Goal: Register for event/course

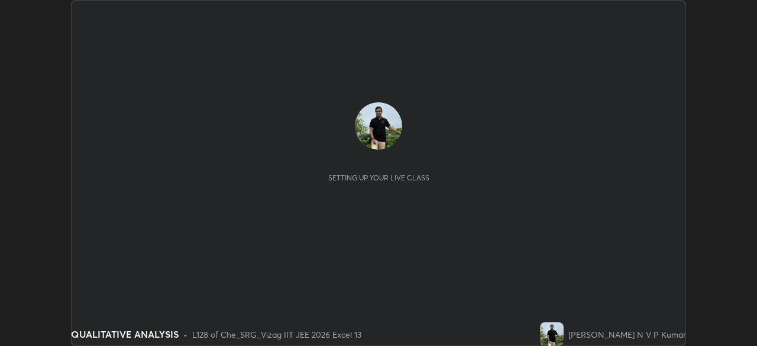
scroll to position [346, 757]
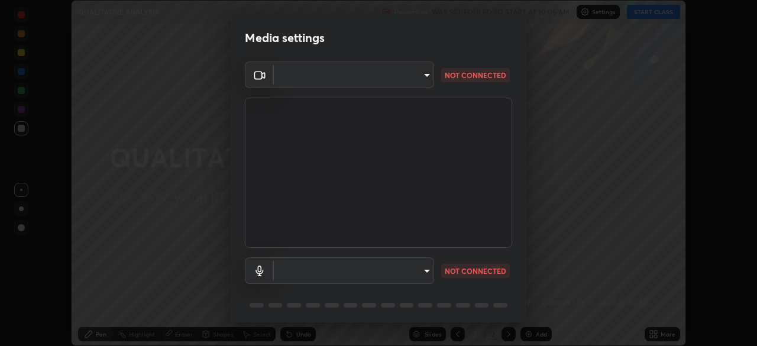
type input "28c77eb1207c253e0561ec2854c37fce72bb755ea7e09e99d45e93fee7f9f977"
type input "9420e0a8eec55b811bef330befdaa823de0ea9ed25cc5b23e024622b689fbda2"
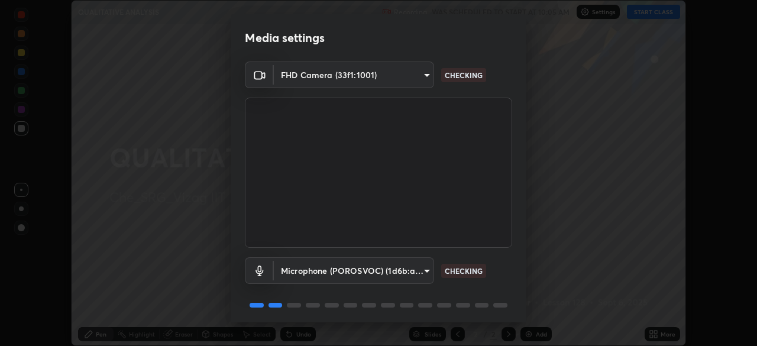
scroll to position [42, 0]
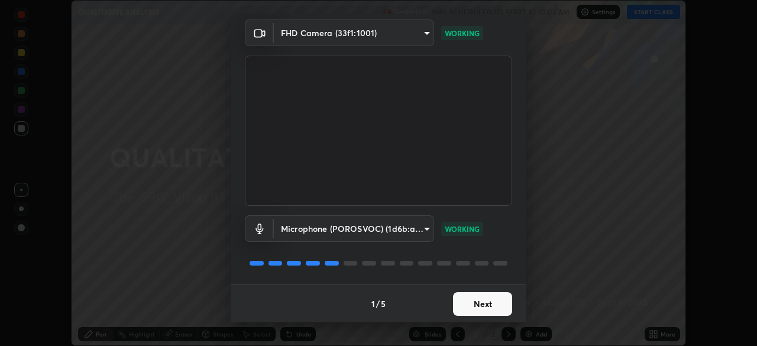
click at [497, 307] on button "Next" at bounding box center [482, 304] width 59 height 24
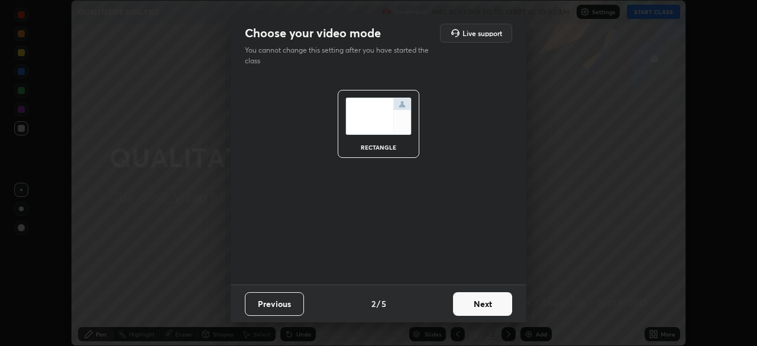
scroll to position [0, 0]
click at [497, 307] on button "Next" at bounding box center [482, 304] width 59 height 24
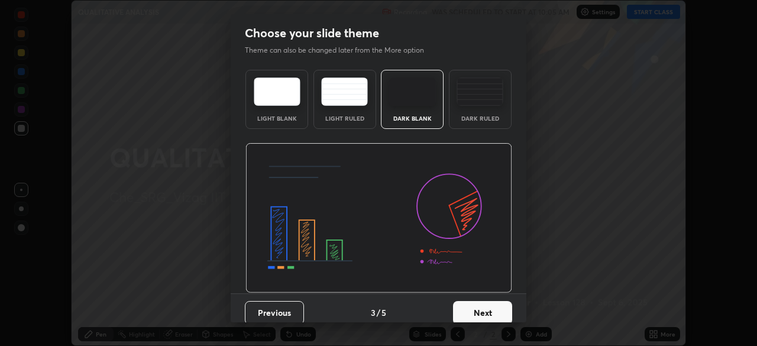
click at [499, 305] on button "Next" at bounding box center [482, 313] width 59 height 24
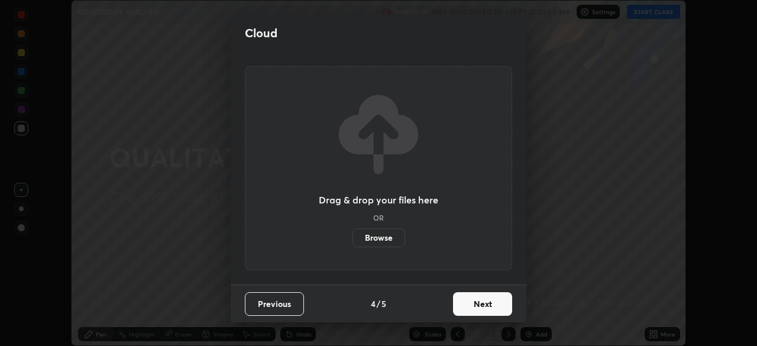
click at [499, 305] on button "Next" at bounding box center [482, 304] width 59 height 24
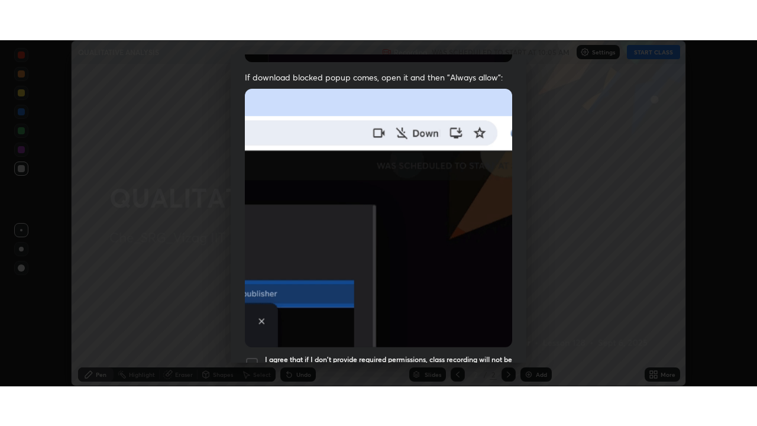
scroll to position [283, 0]
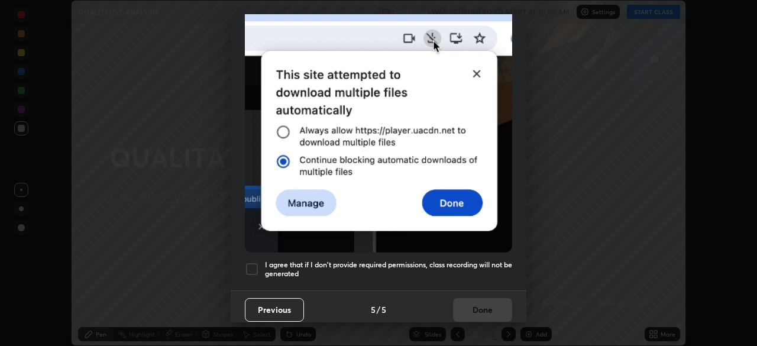
click at [491, 261] on h5 "I agree that if I don't provide required permissions, class recording will not …" at bounding box center [388, 269] width 247 height 18
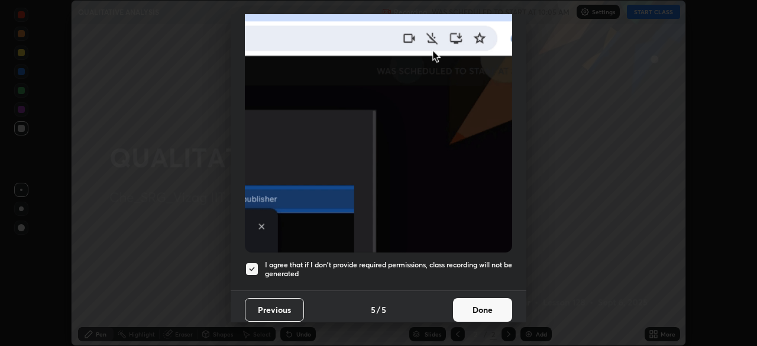
click at [493, 304] on button "Done" at bounding box center [482, 310] width 59 height 24
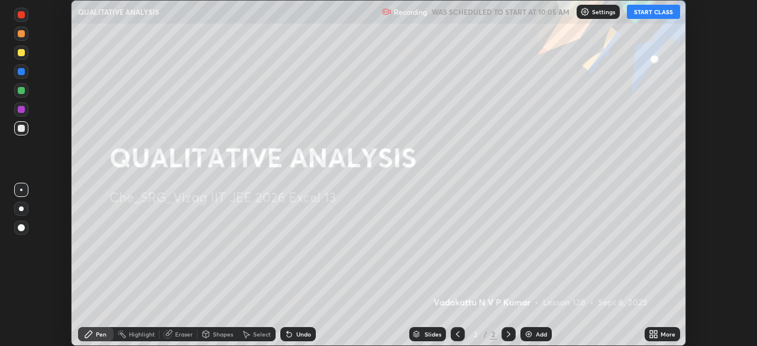
click at [660, 15] on button "START CLASS" at bounding box center [653, 12] width 53 height 14
click at [651, 333] on icon at bounding box center [651, 332] width 3 height 3
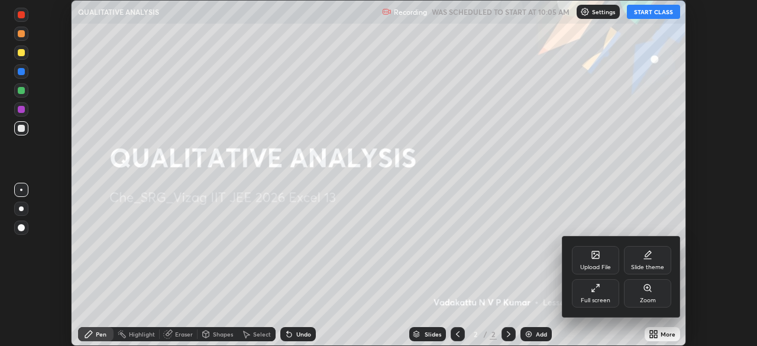
click at [601, 289] on div "Full screen" at bounding box center [595, 293] width 47 height 28
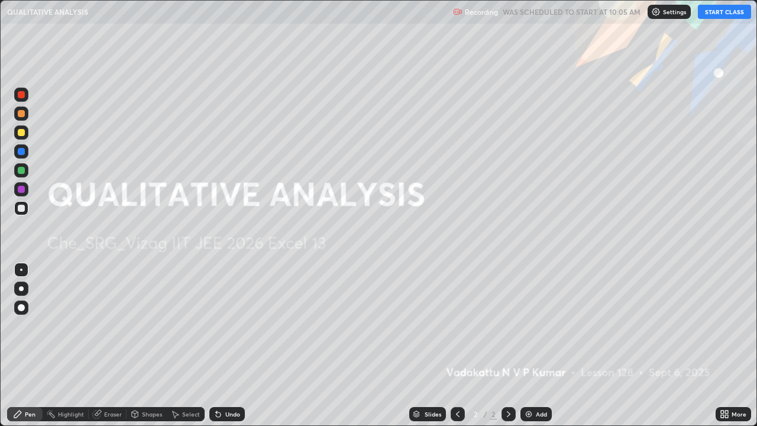
scroll to position [426, 757]
click at [533, 346] on img at bounding box center [528, 413] width 9 height 9
